Goal: Register for event/course

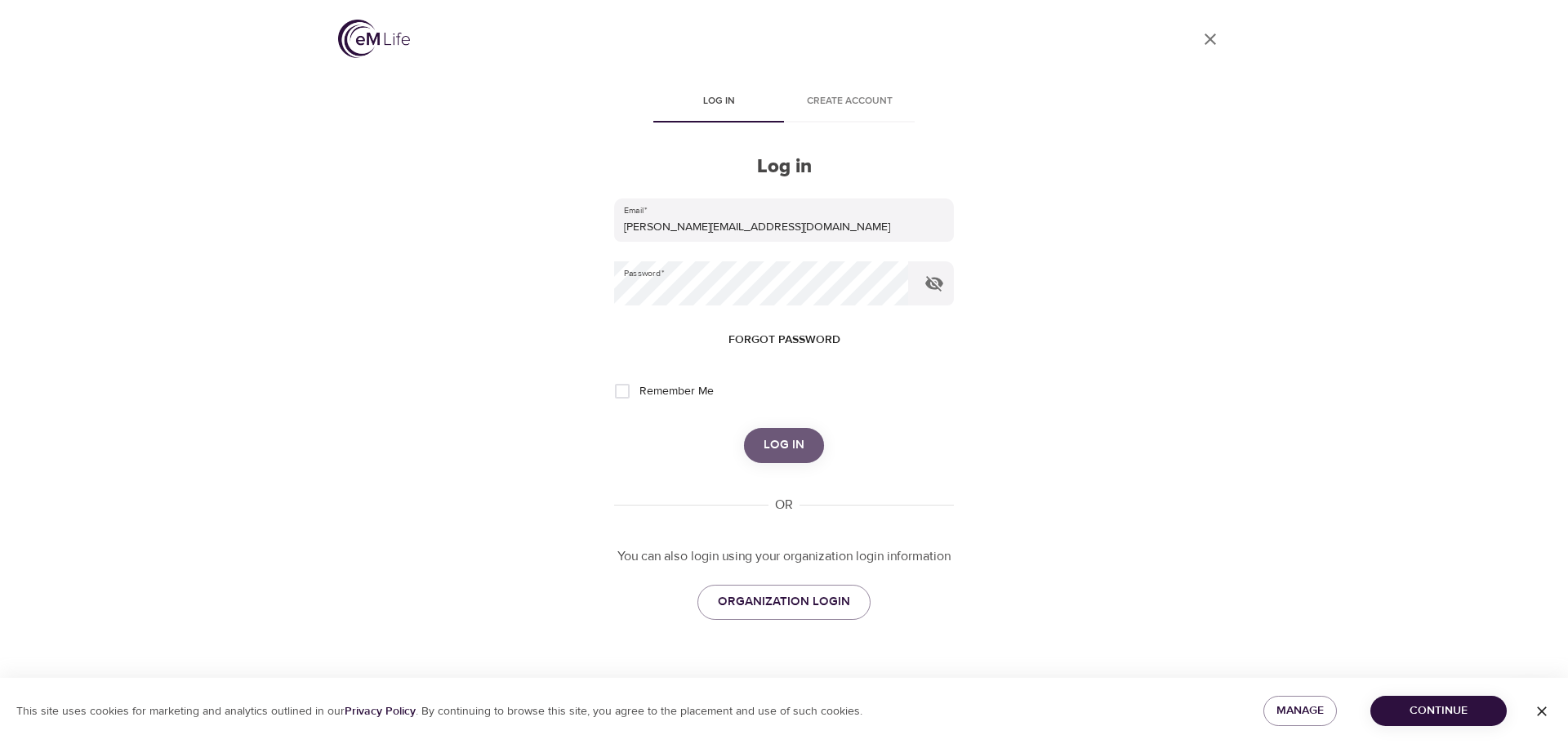
click at [774, 443] on span "Log in" at bounding box center [783, 445] width 41 height 22
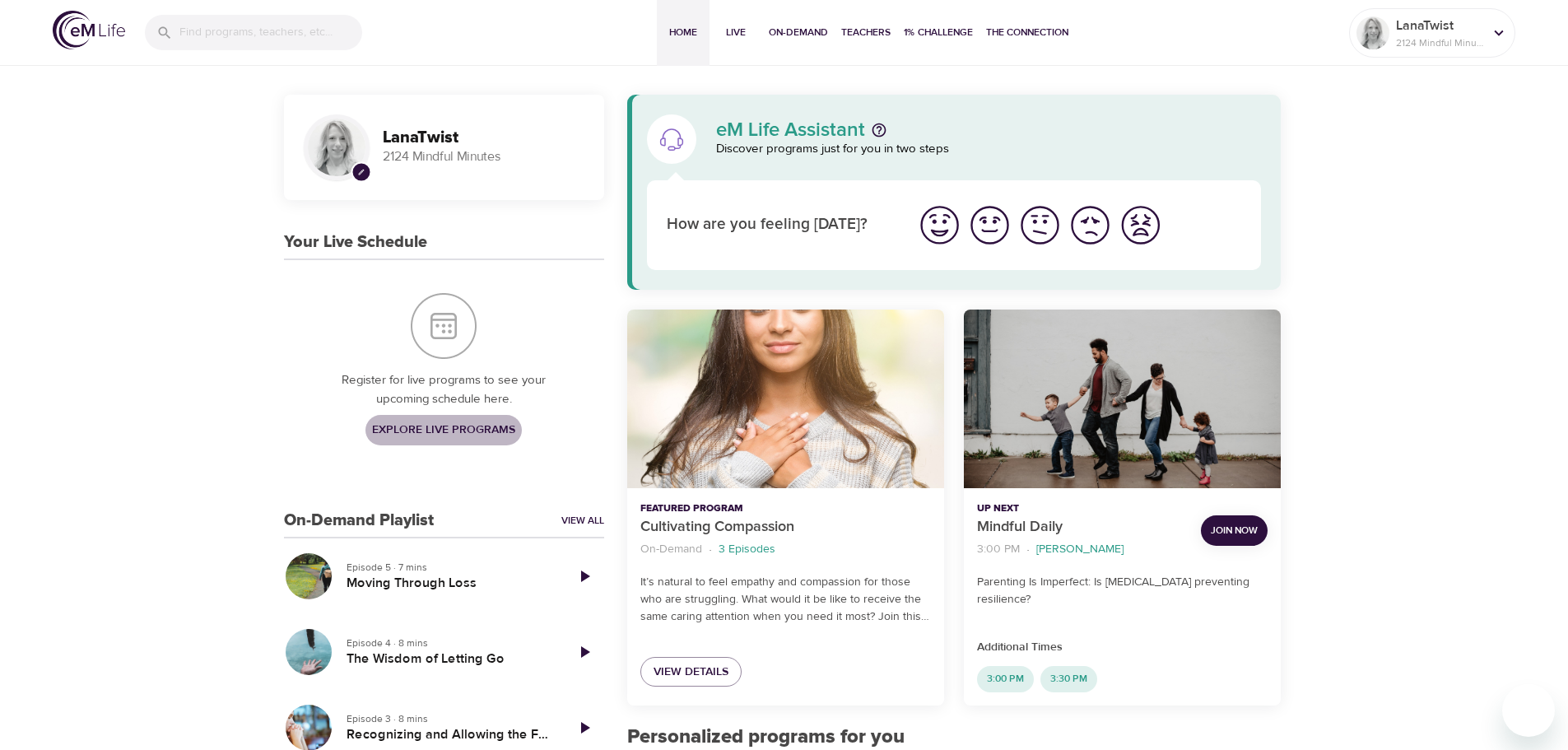
click at [421, 425] on span "Explore Live Programs" at bounding box center [443, 429] width 143 height 21
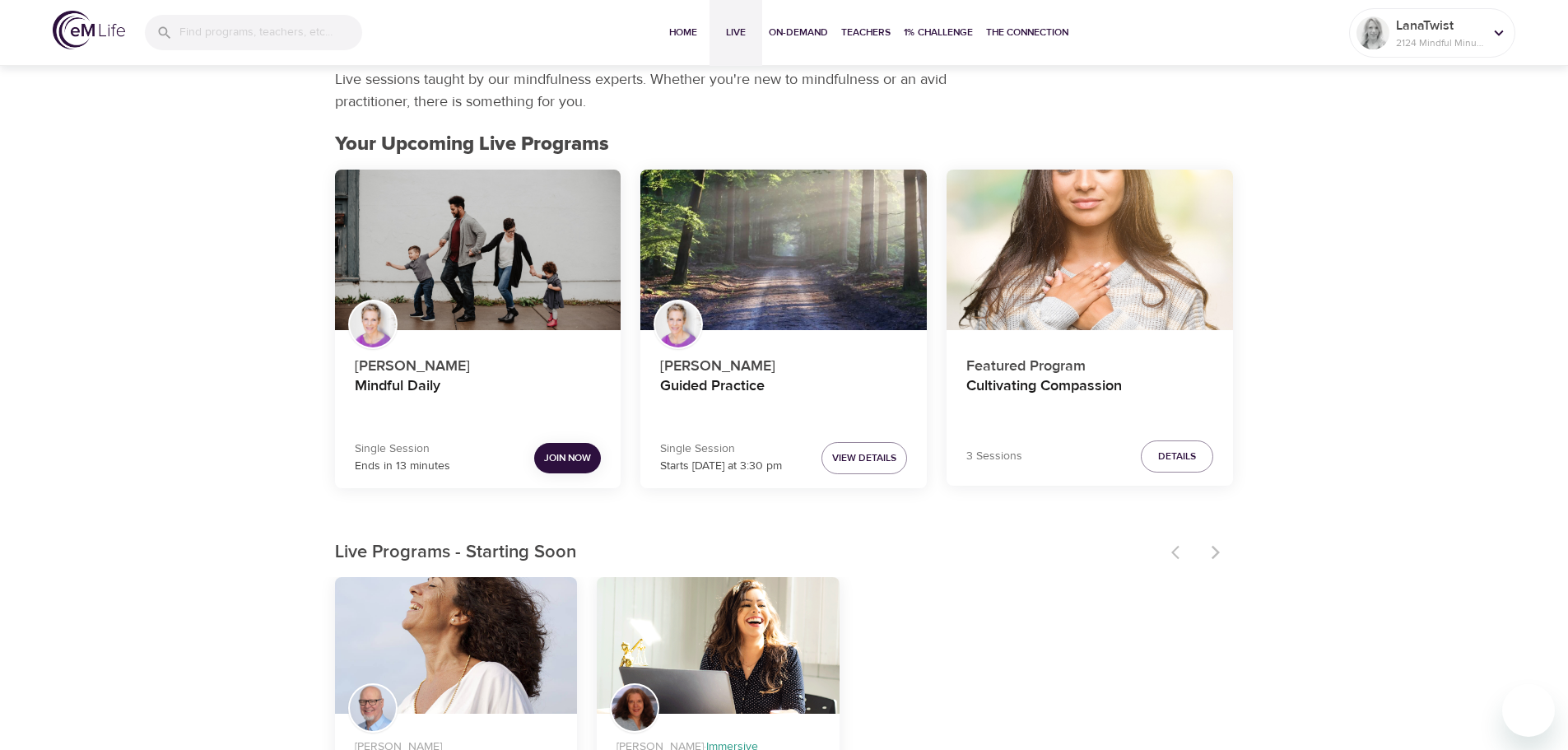
scroll to position [82, 0]
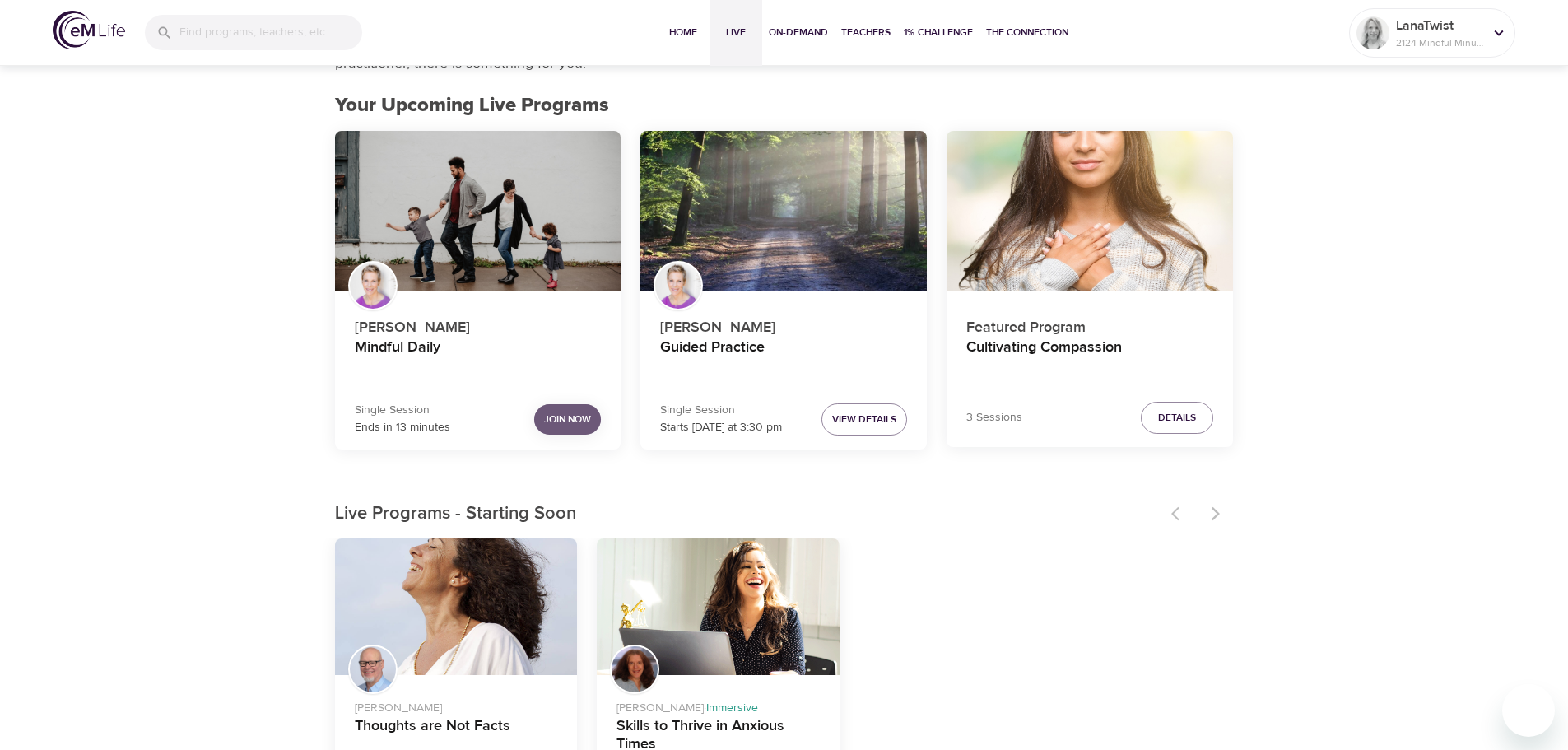
click at [570, 415] on span "Join Now" at bounding box center [568, 419] width 47 height 18
